Goal: Contribute content

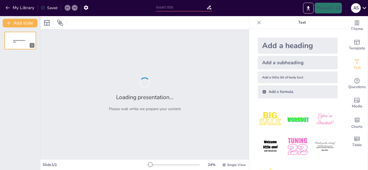
type input "Metodologías en la Solución de Problemas en Ingeniería Logística: Un Enfoque In…"
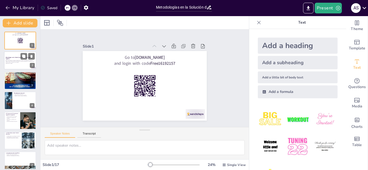
click at [12, 61] on p "Este trabajo explora un enfoque integral para la solución de problemas en ingen…" at bounding box center [20, 61] width 29 height 3
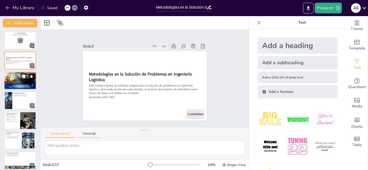
click at [12, 83] on div at bounding box center [20, 81] width 32 height 46
checkbox input "true"
type textarea "El proceso de solución de problemas es esencial en ingeniería logística, ya que…"
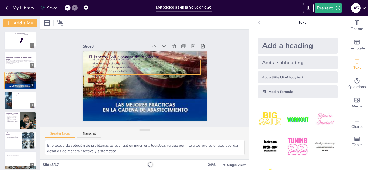
click at [108, 66] on p "Desarrollo de soluciones viables." at bounding box center [144, 68] width 111 height 4
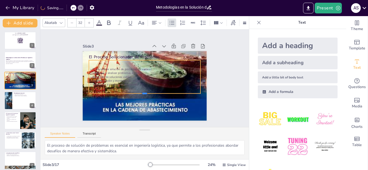
drag, startPoint x: 140, startPoint y: 74, endPoint x: 136, endPoint y: 92, distance: 18.1
click at [138, 93] on div at bounding box center [142, 96] width 111 height 16
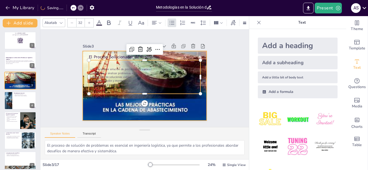
click at [144, 97] on div at bounding box center [144, 85] width 142 height 187
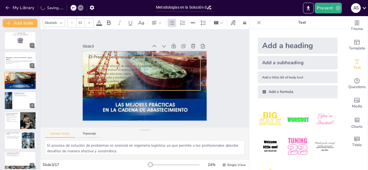
drag, startPoint x: 153, startPoint y: 94, endPoint x: 151, endPoint y: 87, distance: 7.1
click at [151, 87] on div "El proceso de solución de problemas es esencial. Identificar y analizar problem…" at bounding box center [144, 74] width 111 height 34
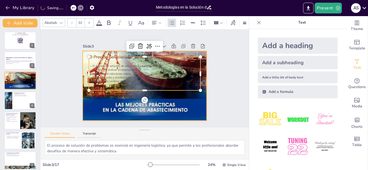
click at [168, 94] on div at bounding box center [145, 85] width 124 height 175
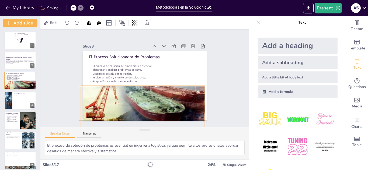
drag, startPoint x: 170, startPoint y: 93, endPoint x: 167, endPoint y: 128, distance: 34.6
click at [167, 128] on div "Slide 1 Go to sendsteps.me and login with code Free16192157 Slide 2 Metodología…" at bounding box center [144, 95] width 208 height 130
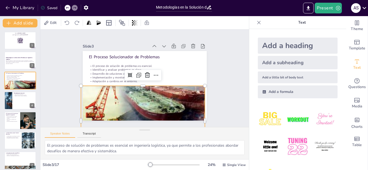
click at [229, 74] on div "Slide 1 Go to sendsteps.me and login with code Free16192157 Slide 2 Metodología…" at bounding box center [144, 79] width 208 height 98
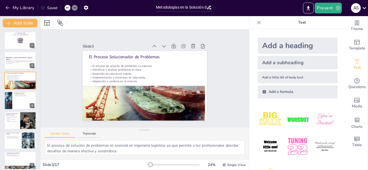
checkbox input "true"
type textarea "El ciclo PDCA es fundamental en la mejora continua, permitiendo a las empresas …"
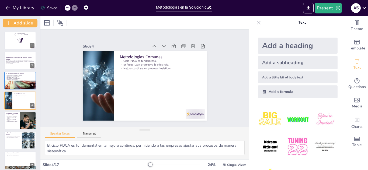
checkbox input "true"
type textarea "El proceso de proyecto es esencial para la gestión eficaz en logística, asegura…"
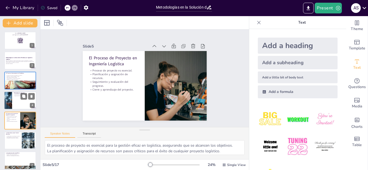
click at [27, 99] on div at bounding box center [27, 96] width 14 height 6
checkbox input "true"
type textarea "El ciclo PDCA es fundamental en la mejora continua, permitiendo a las empresas …"
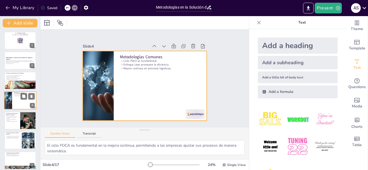
scroll to position [2, 0]
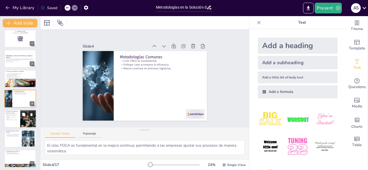
click at [19, 120] on div at bounding box center [20, 119] width 32 height 18
checkbox input "true"
type textarea "El proceso de proyecto es esencial para la gestión eficaz en logística, asegura…"
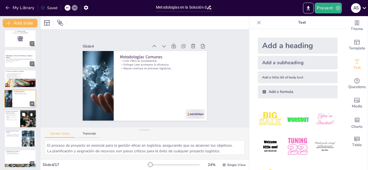
scroll to position [22, 0]
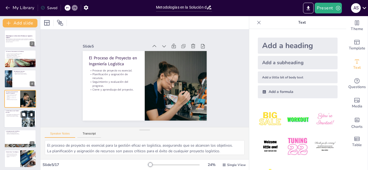
click at [10, 124] on div at bounding box center [20, 119] width 32 height 18
checkbox input "true"
type textarea "La biomimética es un enfoque innovador que permite a las empresas adaptar soluc…"
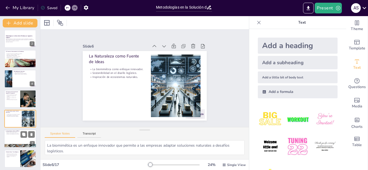
scroll to position [42, 0]
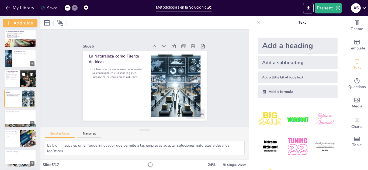
click at [11, 81] on div at bounding box center [20, 79] width 32 height 18
checkbox input "true"
type textarea "El proceso de proyecto es esencial para la gestión eficaz en logística, asegura…"
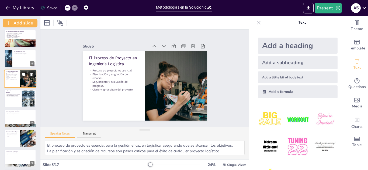
scroll to position [22, 0]
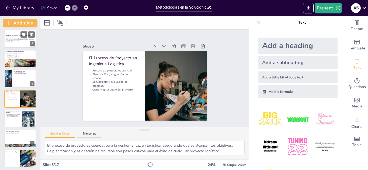
drag, startPoint x: 7, startPoint y: 61, endPoint x: 5, endPoint y: 65, distance: 4.3
click at [7, 61] on div at bounding box center [20, 67] width 32 height 45
checkbox input "true"
type textarea "El proceso de solución de problemas es esencial en ingeniería logística, ya que…"
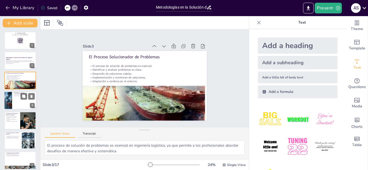
click at [12, 98] on div at bounding box center [8, 101] width 33 height 18
checkbox input "true"
type textarea "El ciclo PDCA es fundamental en la mejora continua, permitiendo a las empresas …"
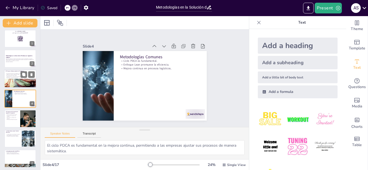
click at [12, 78] on p "Adaptación a cambios en el entorno." at bounding box center [20, 77] width 29 height 1
checkbox input "true"
type textarea "El proceso de solución de problemas es esencial en ingeniería logística, ya que…"
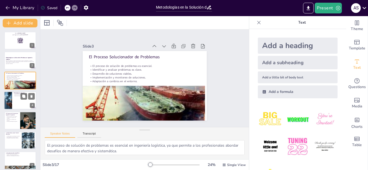
click at [17, 106] on div at bounding box center [20, 101] width 32 height 18
checkbox input "true"
type textarea "El ciclo PDCA es fundamental en la mejora continua, permitiendo a las empresas …"
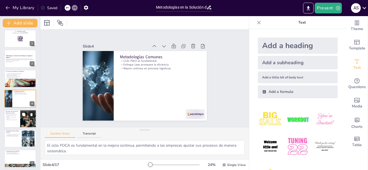
click at [16, 121] on div at bounding box center [20, 119] width 32 height 18
checkbox input "true"
type textarea "El proceso de proyecto es esencial para la gestión eficaz en logística, asegura…"
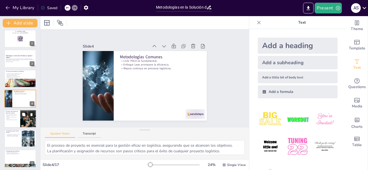
scroll to position [22, 0]
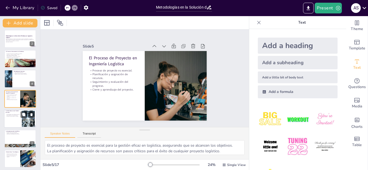
click at [16, 121] on div at bounding box center [20, 119] width 32 height 18
checkbox input "true"
type textarea "La biomimética es un enfoque innovador que permite a las empresas adaptar soluc…"
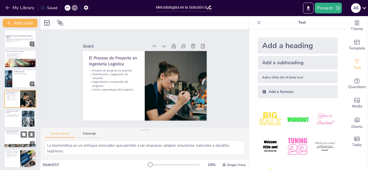
scroll to position [42, 0]
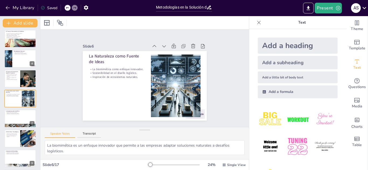
checkbox input "true"
type textarea "La estética mejora la funcionalidad al crear sistemas más intuitivos y fáciles …"
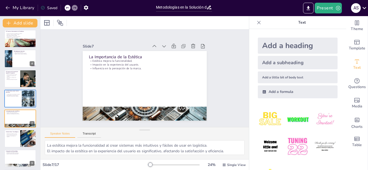
checkbox input "true"
type textarea "La biomimética es un enfoque innovador que permite a las empresas adaptar soluc…"
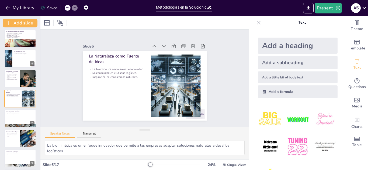
checkbox input "true"
type textarea "La estética mejora la funcionalidad al crear sistemas más intuitivos y fáciles …"
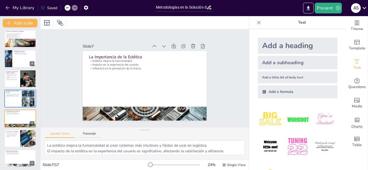
checkbox input "true"
type textarea "El software de simulación es clave para modelar procesos logísticos y prever pr…"
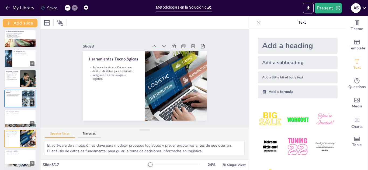
checkbox input "true"
type textarea "La evaluación es clave para la mejora continua, permitiendo a las empresas iden…"
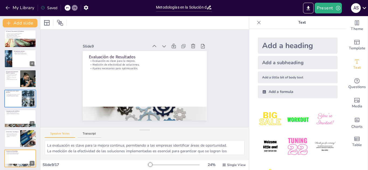
checkbox input "true"
type textarea "Ejemplos de empresas exitosas muestran cómo la aplicación de metodologías puede…"
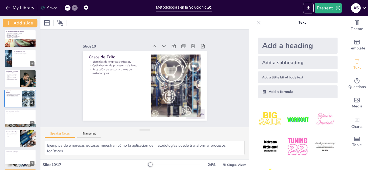
checkbox input "true"
type textarea "Los desafíos de sostenibilidad en logística requieren un enfoque innovador para…"
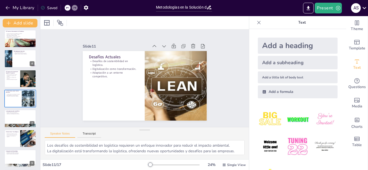
checkbox input "true"
type textarea "La automatización es una tendencia clave que transformará la forma en que se ge…"
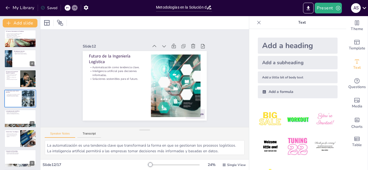
checkbox input "true"
type textarea "Un enfoque integral es esencial para abordar los desafíos en ingeniería logísti…"
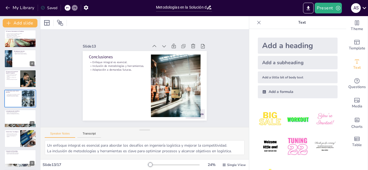
checkbox input "true"
type textarea "La respuesta correcta es el Ciclo PDCA, que se menciona en la diapositiva "Meto…"
checkbox input "true"
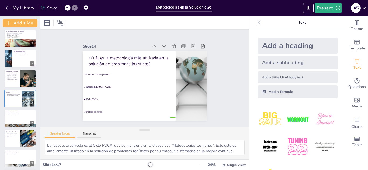
checkbox input "true"
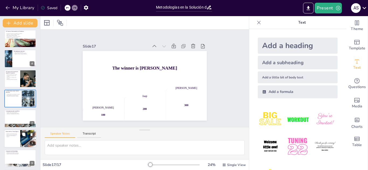
click at [13, 142] on div at bounding box center [20, 139] width 32 height 18
checkbox input "true"
type textarea "El software de simulación es clave para modelar procesos logísticos y prever pr…"
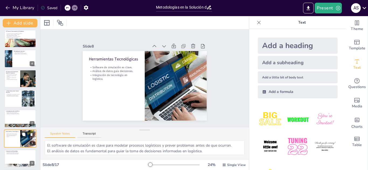
scroll to position [82, 0]
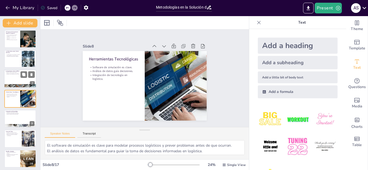
click at [14, 75] on p "Influencia en la percepción de la marca." at bounding box center [20, 74] width 29 height 1
checkbox input "true"
type textarea "La estética mejora la funcionalidad al crear sistemas más intuitivos y fáciles …"
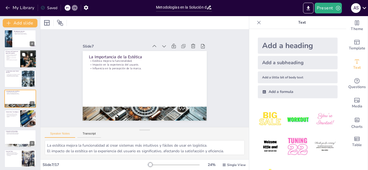
click at [10, 79] on div at bounding box center [20, 79] width 32 height 18
checkbox input "true"
type textarea "La biomimética es un enfoque innovador que permite a las empresas adaptar soluc…"
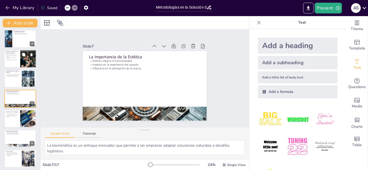
scroll to position [42, 0]
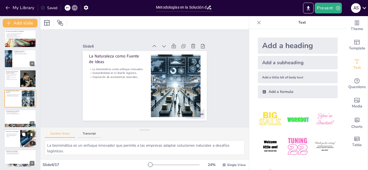
click at [10, 119] on div at bounding box center [20, 119] width 32 height 18
checkbox input "true"
type textarea "La estética mejora la funcionalidad al crear sistemas más intuitivos y fáciles …"
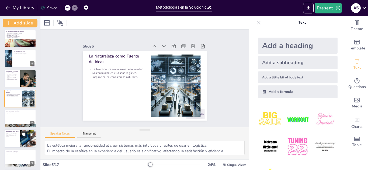
scroll to position [62, 0]
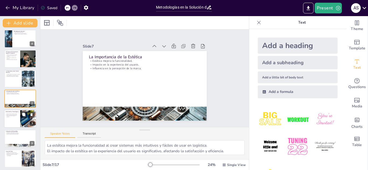
click at [15, 120] on div at bounding box center [20, 119] width 32 height 18
checkbox input "true"
type textarea "El software de simulación es clave para modelar procesos logísticos y prever pr…"
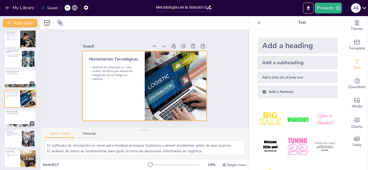
checkbox input "true"
type textarea "La evaluación es clave para la mejora continua, permitiendo a las empresas iden…"
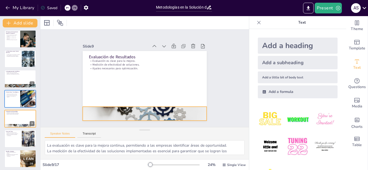
checkbox input "true"
type textarea "Ejemplos de empresas exitosas muestran cómo la aplicación de metodologías puede…"
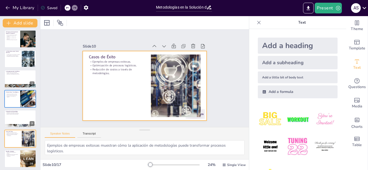
checkbox input "true"
type textarea "Los desafíos de sostenibilidad en logística requieren un enfoque innovador para…"
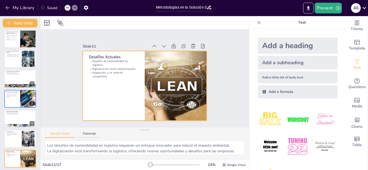
checkbox input "true"
type textarea "La automatización es una tendencia clave que transformará la forma en que se ge…"
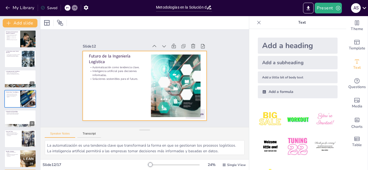
checkbox input "true"
type textarea "Un enfoque integral es esencial para abordar los desafíos en ingeniería logísti…"
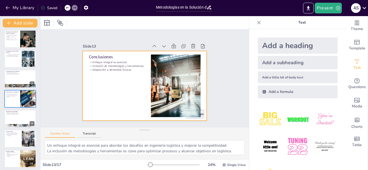
checkbox input "true"
type textarea "La respuesta correcta es el Ciclo PDCA, que se menciona en la diapositiva "Meto…"
checkbox input "true"
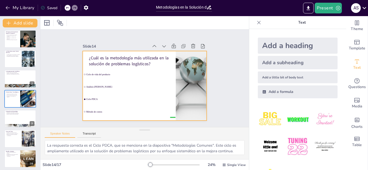
checkbox input "true"
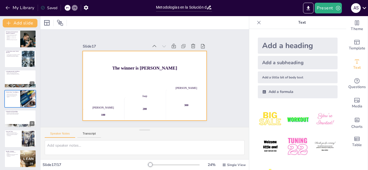
checkbox input "true"
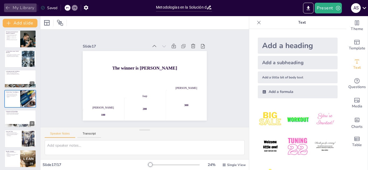
click at [10, 8] on icon "button" at bounding box center [7, 7] width 5 height 5
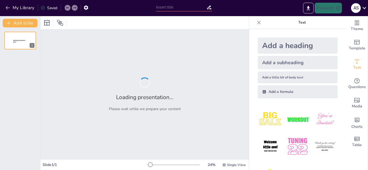
type input "El Futuro de la Automatización: Estrategias Empresariales con IA y Tecnologías …"
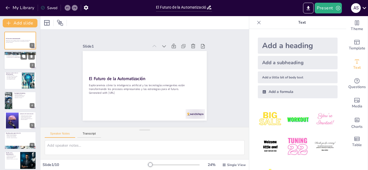
click at [15, 61] on div at bounding box center [20, 61] width 32 height 18
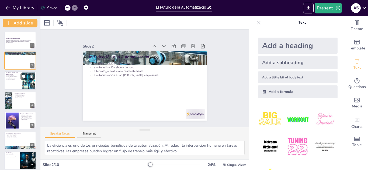
click at [14, 83] on div at bounding box center [20, 81] width 32 height 18
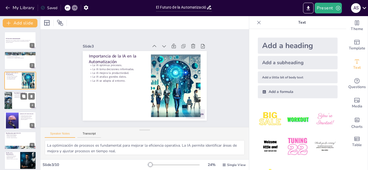
click at [9, 104] on div at bounding box center [8, 101] width 36 height 18
type textarea "La robótica y el aprendizaje automático son ejemplos de tecnologías emergentes …"
